Goal: Information Seeking & Learning: Check status

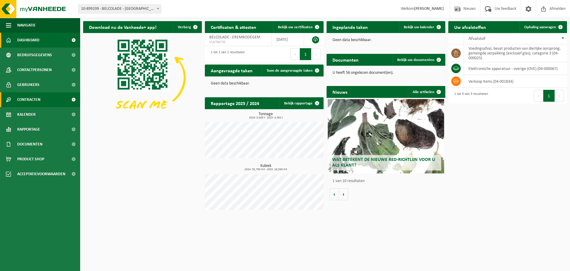
click at [76, 97] on span at bounding box center [73, 99] width 13 height 15
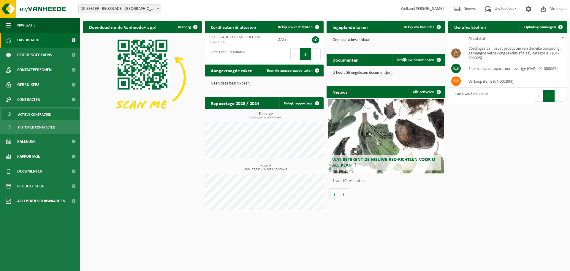
click at [57, 113] on link "Actieve contracten" at bounding box center [39, 113] width 77 height 11
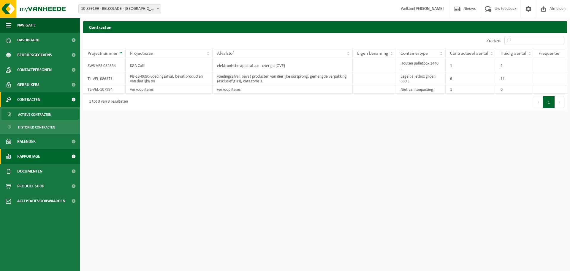
click at [52, 153] on link "Rapportage" at bounding box center [40, 156] width 80 height 15
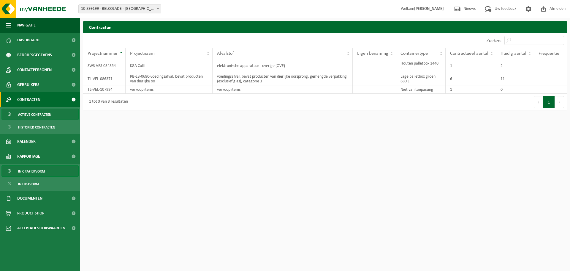
click at [53, 172] on link "In grafiekvorm" at bounding box center [39, 170] width 77 height 11
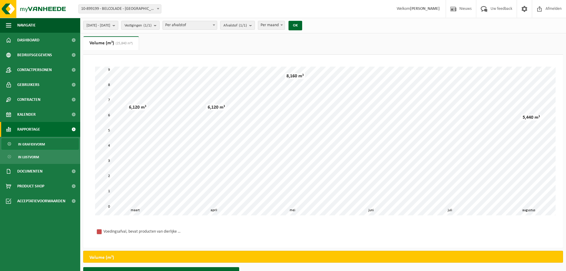
click at [217, 26] on span at bounding box center [214, 25] width 6 height 8
click at [118, 26] on b "submit" at bounding box center [115, 25] width 5 height 8
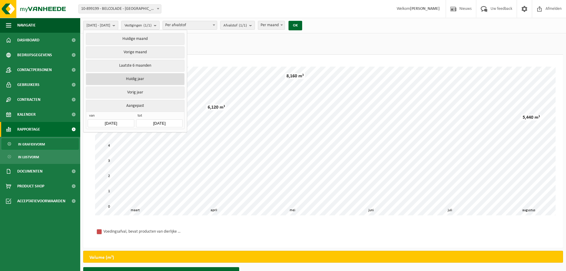
click at [142, 80] on button "Huidig jaar" at bounding box center [135, 79] width 98 height 12
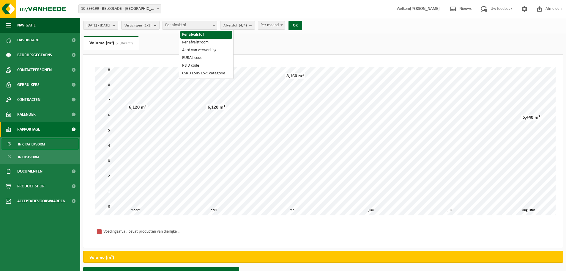
click at [217, 26] on span at bounding box center [214, 25] width 6 height 8
select select "2"
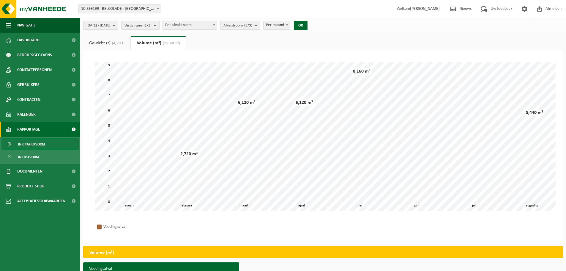
click at [119, 42] on span "(4,362 t)" at bounding box center [117, 44] width 14 height 4
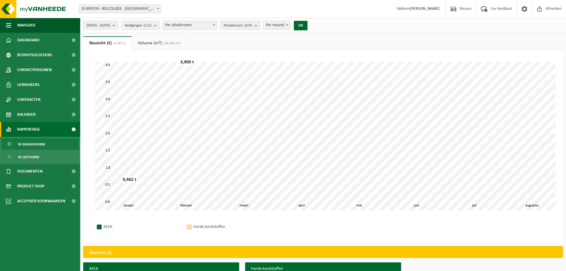
click at [154, 42] on link "Volume (m³) (28,560 m³)" at bounding box center [159, 43] width 55 height 14
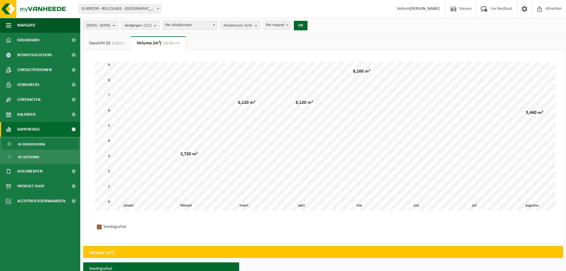
click at [159, 25] on b "submit" at bounding box center [156, 25] width 5 height 8
click at [159, 25] on b "submit" at bounding box center [156, 25] width 5 height 9
click at [260, 23] on button "Afvalstroom (3/3)" at bounding box center [240, 25] width 40 height 9
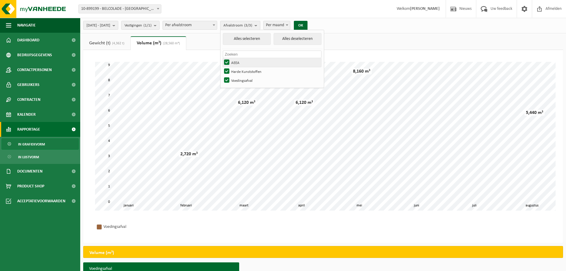
click at [244, 63] on label "AEEA" at bounding box center [272, 62] width 98 height 9
click at [222, 58] on input "AEEA" at bounding box center [222, 58] width 0 height 0
checkbox input "false"
click at [242, 67] on label "Harde Kunststoffen" at bounding box center [272, 71] width 98 height 9
click at [222, 67] on input "Harde Kunststoffen" at bounding box center [222, 67] width 0 height 0
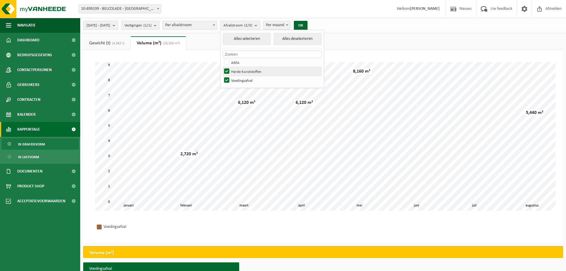
checkbox input "false"
click at [352, 44] on ul "Gewicht (t) (4,362 t) Volume (m³) (28,560 m³)" at bounding box center [323, 43] width 480 height 14
click at [290, 27] on span at bounding box center [287, 25] width 6 height 8
click at [307, 25] on button "OK" at bounding box center [301, 26] width 14 height 10
